Goal: Information Seeking & Learning: Learn about a topic

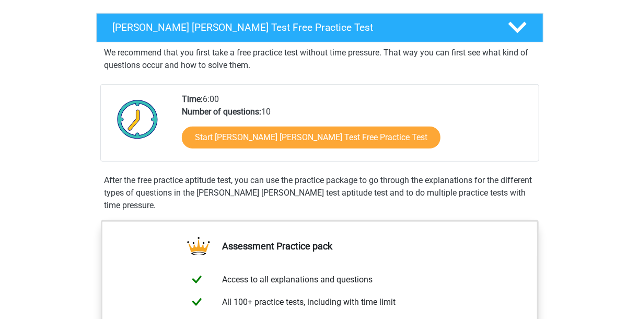
scroll to position [161, 0]
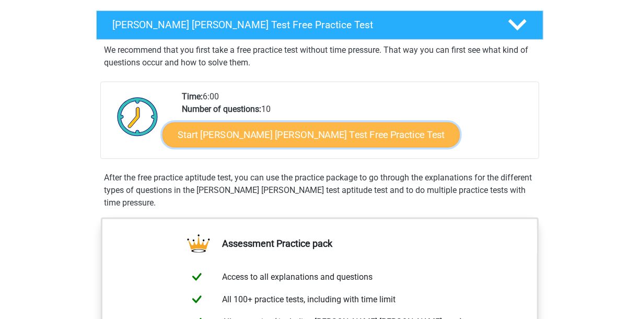
click at [262, 138] on link "Start Watson Glaser Test Free Practice Test" at bounding box center [310, 134] width 297 height 25
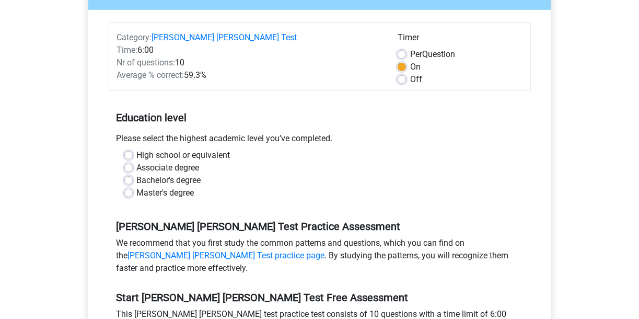
scroll to position [127, 0]
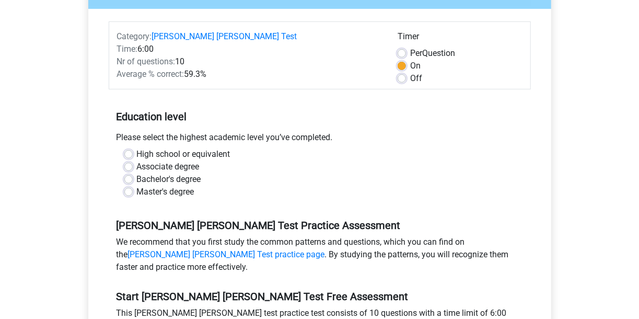
click at [135, 148] on div "High school or equivalent" at bounding box center [319, 154] width 391 height 13
click at [137, 148] on label "High school or equivalent" at bounding box center [183, 154] width 93 height 13
click at [130, 148] on input "High school or equivalent" at bounding box center [128, 153] width 8 height 10
radio input "true"
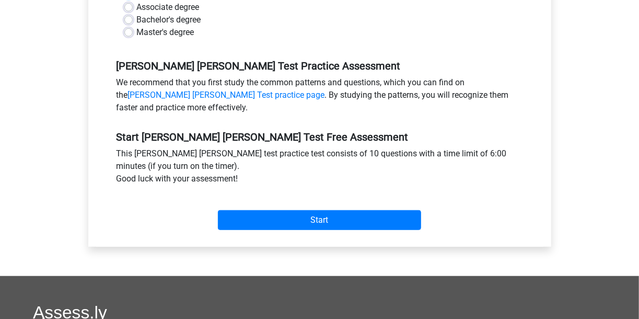
scroll to position [289, 0]
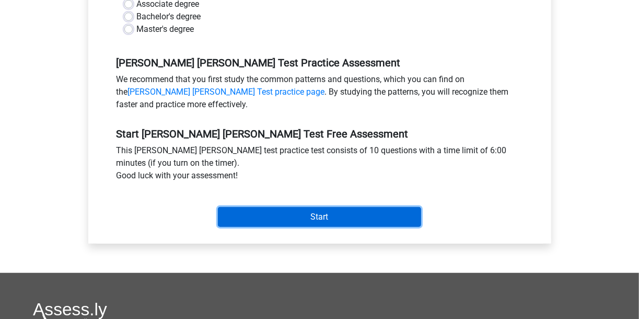
click at [285, 209] on input "Start" at bounding box center [319, 217] width 203 height 20
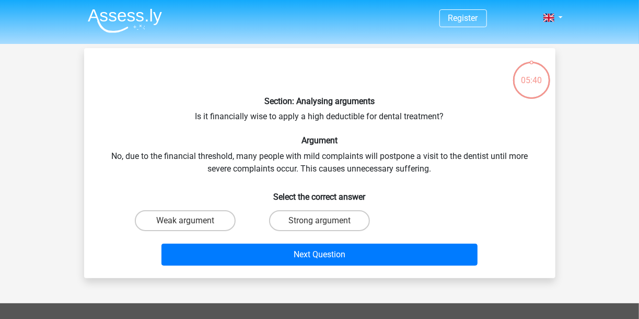
click at [191, 224] on input "Weak argument" at bounding box center [188, 223] width 7 height 7
radio input "true"
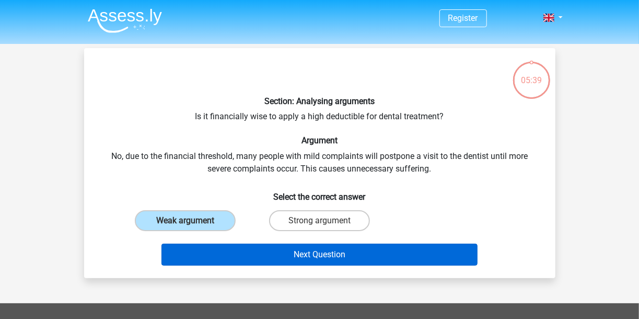
click at [224, 246] on div "Next Question" at bounding box center [320, 252] width 438 height 34
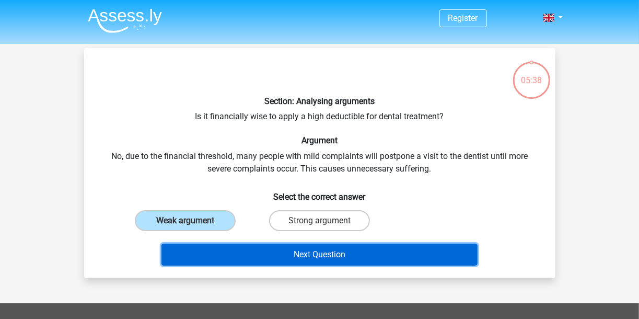
click at [236, 251] on button "Next Question" at bounding box center [319, 254] width 316 height 22
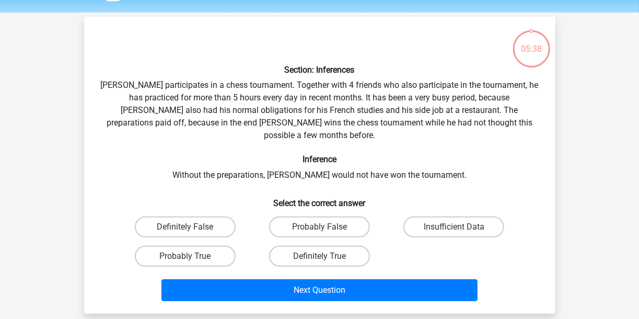
scroll to position [48, 0]
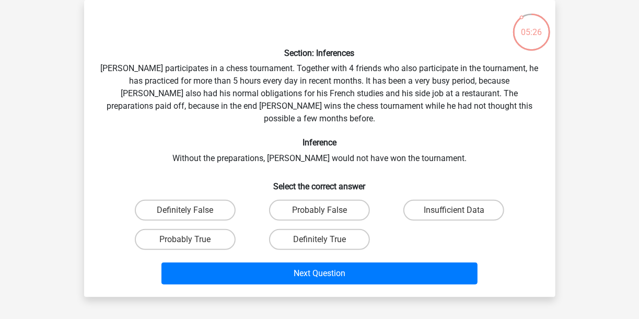
click at [322, 210] on input "Probably False" at bounding box center [322, 213] width 7 height 7
radio input "true"
click at [216, 229] on label "Probably True" at bounding box center [185, 239] width 101 height 21
click at [192, 239] on input "Probably True" at bounding box center [188, 242] width 7 height 7
radio input "true"
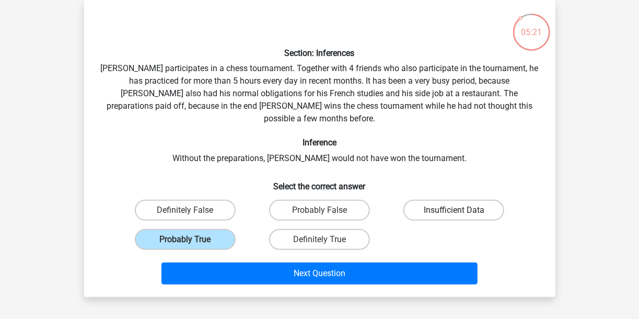
click at [465, 200] on label "Insufficient Data" at bounding box center [453, 210] width 101 height 21
click at [461, 210] on input "Insufficient Data" at bounding box center [457, 213] width 7 height 7
radio input "true"
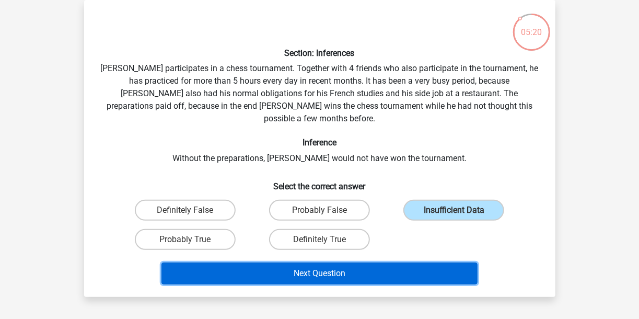
click at [408, 262] on button "Next Question" at bounding box center [319, 273] width 316 height 22
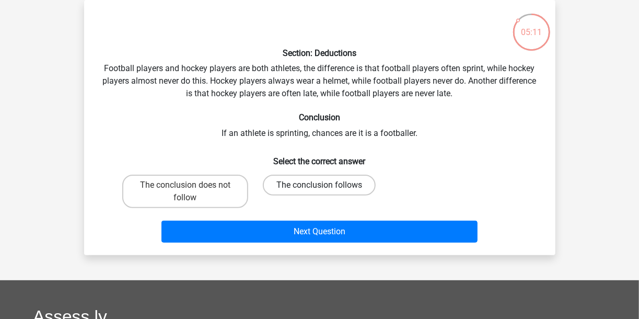
click at [289, 182] on label "The conclusion follows" at bounding box center [319, 184] width 113 height 21
click at [319, 185] on input "The conclusion follows" at bounding box center [322, 188] width 7 height 7
radio input "true"
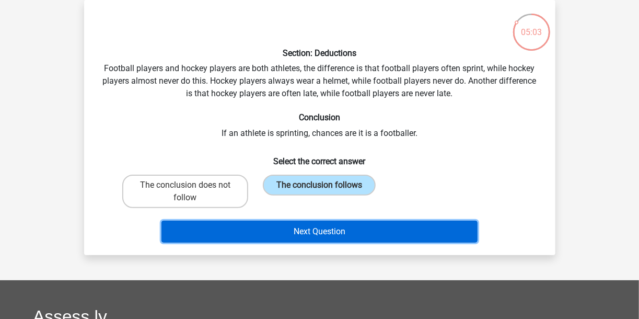
click at [281, 231] on button "Next Question" at bounding box center [319, 231] width 316 height 22
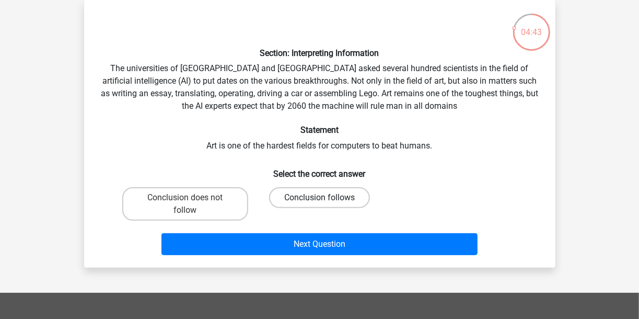
click at [309, 205] on label "Conclusion follows" at bounding box center [319, 197] width 101 height 21
click at [319, 204] on input "Conclusion follows" at bounding box center [322, 200] width 7 height 7
radio input "true"
click at [309, 231] on div "Next Question" at bounding box center [320, 242] width 438 height 34
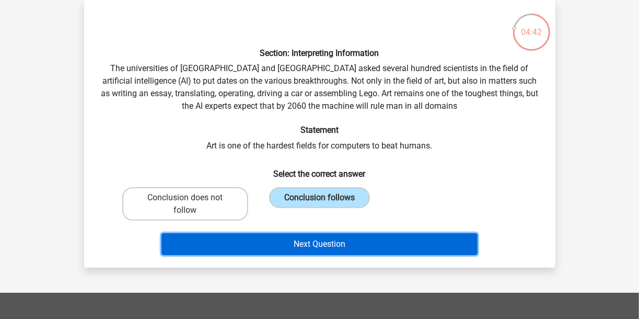
click at [309, 241] on button "Next Question" at bounding box center [319, 244] width 316 height 22
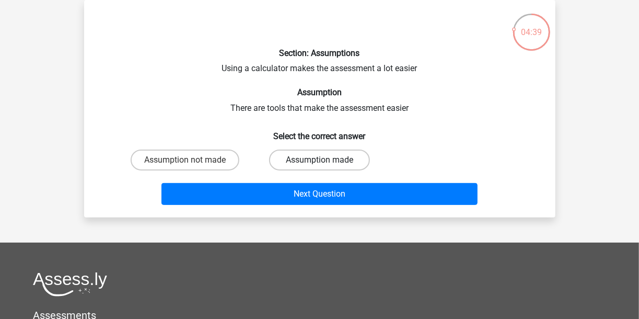
click at [308, 155] on label "Assumption made" at bounding box center [319, 159] width 101 height 21
click at [319, 160] on input "Assumption made" at bounding box center [322, 163] width 7 height 7
radio input "true"
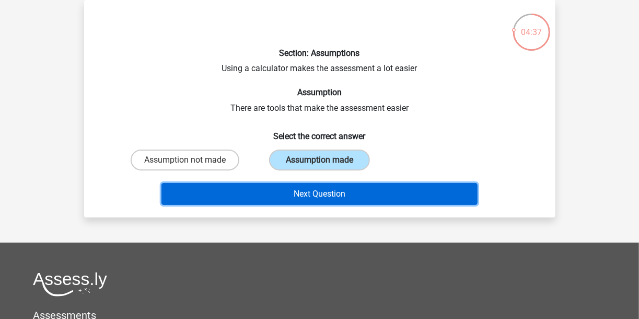
click at [323, 199] on button "Next Question" at bounding box center [319, 194] width 316 height 22
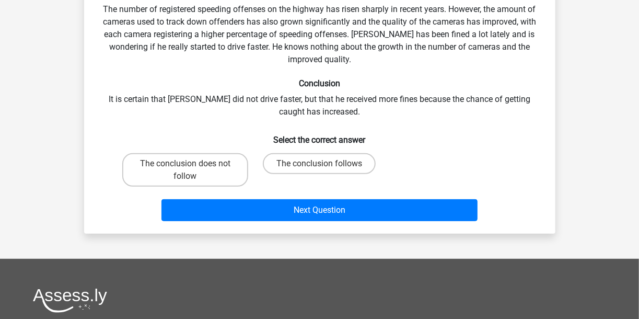
scroll to position [106, 0]
